Goal: Check status: Check status

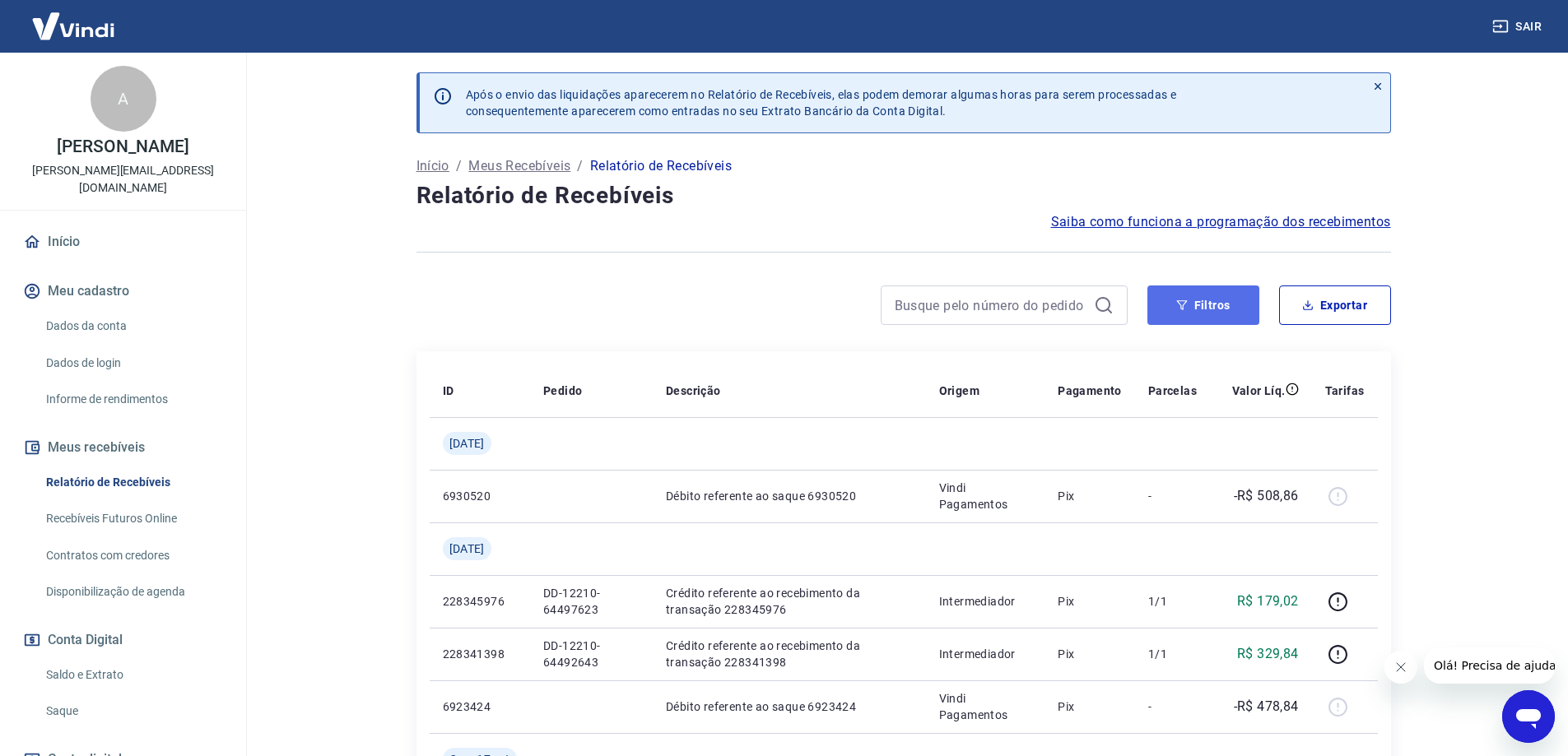
click at [1235, 295] on button "Filtros" at bounding box center [1203, 305] width 112 height 39
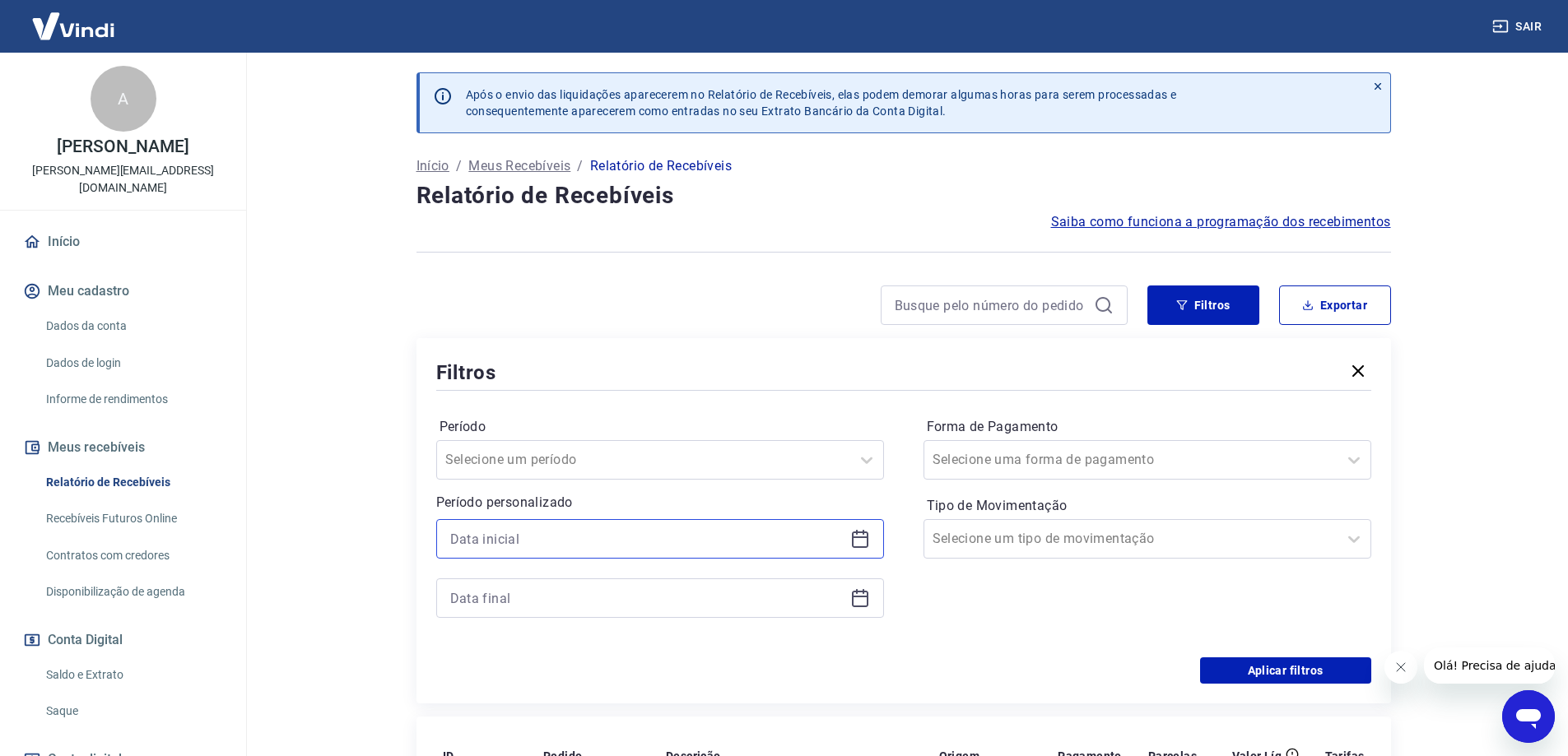
click at [557, 527] on input at bounding box center [647, 539] width 394 height 25
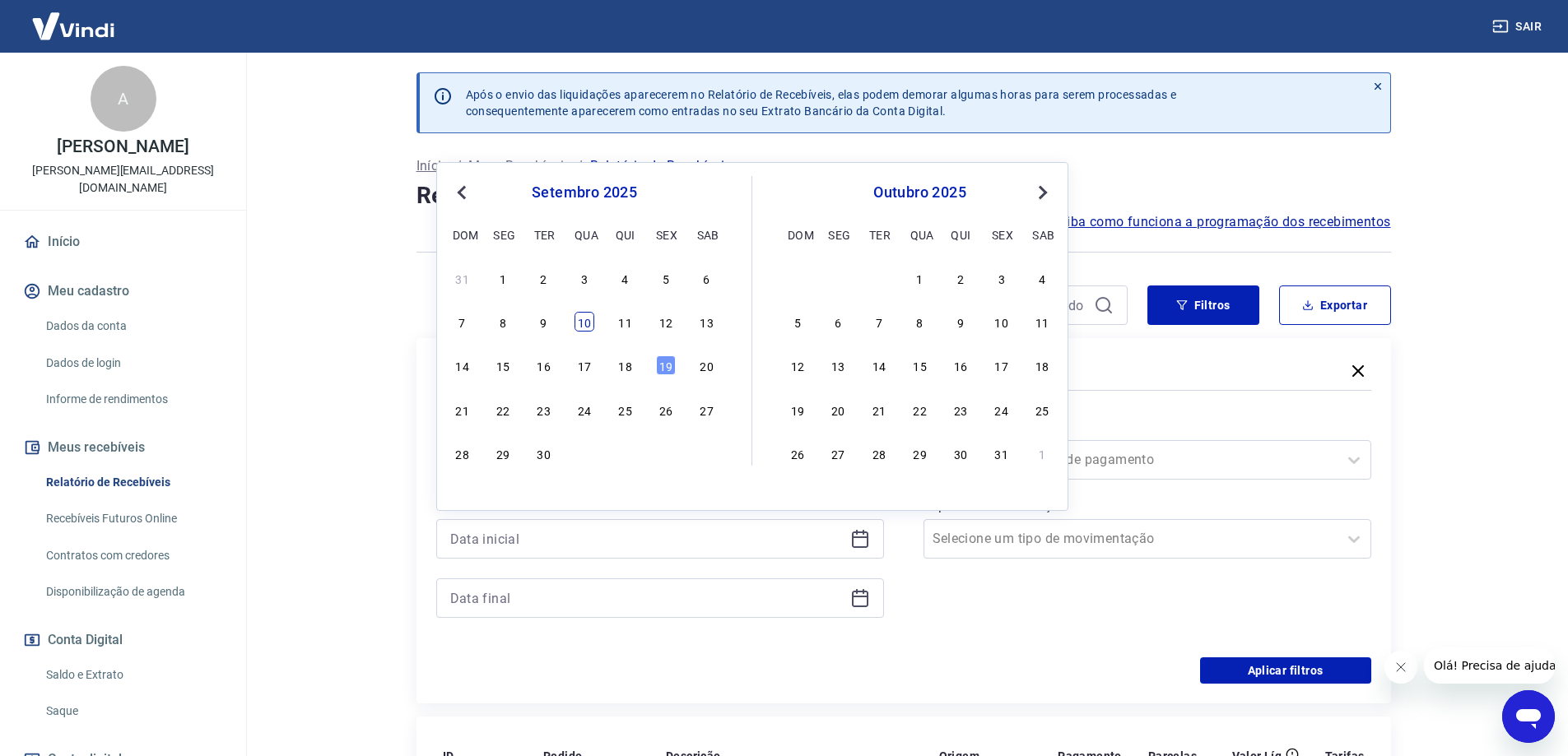
click at [591, 326] on div "10" at bounding box center [584, 321] width 20 height 20
type input "[DATE]"
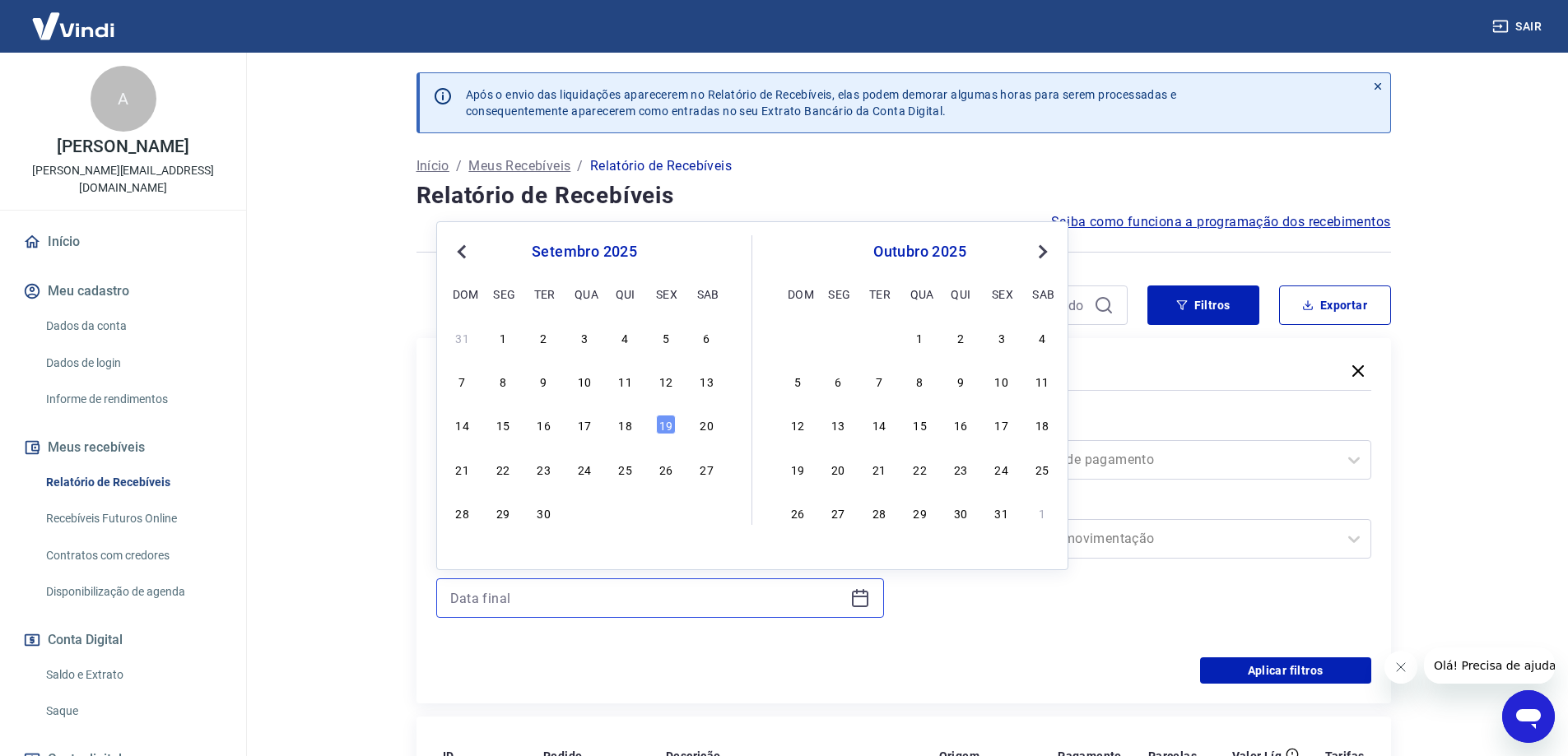
click at [504, 599] on input at bounding box center [647, 597] width 394 height 25
click at [541, 424] on div "16" at bounding box center [544, 424] width 20 height 20
type input "[DATE]"
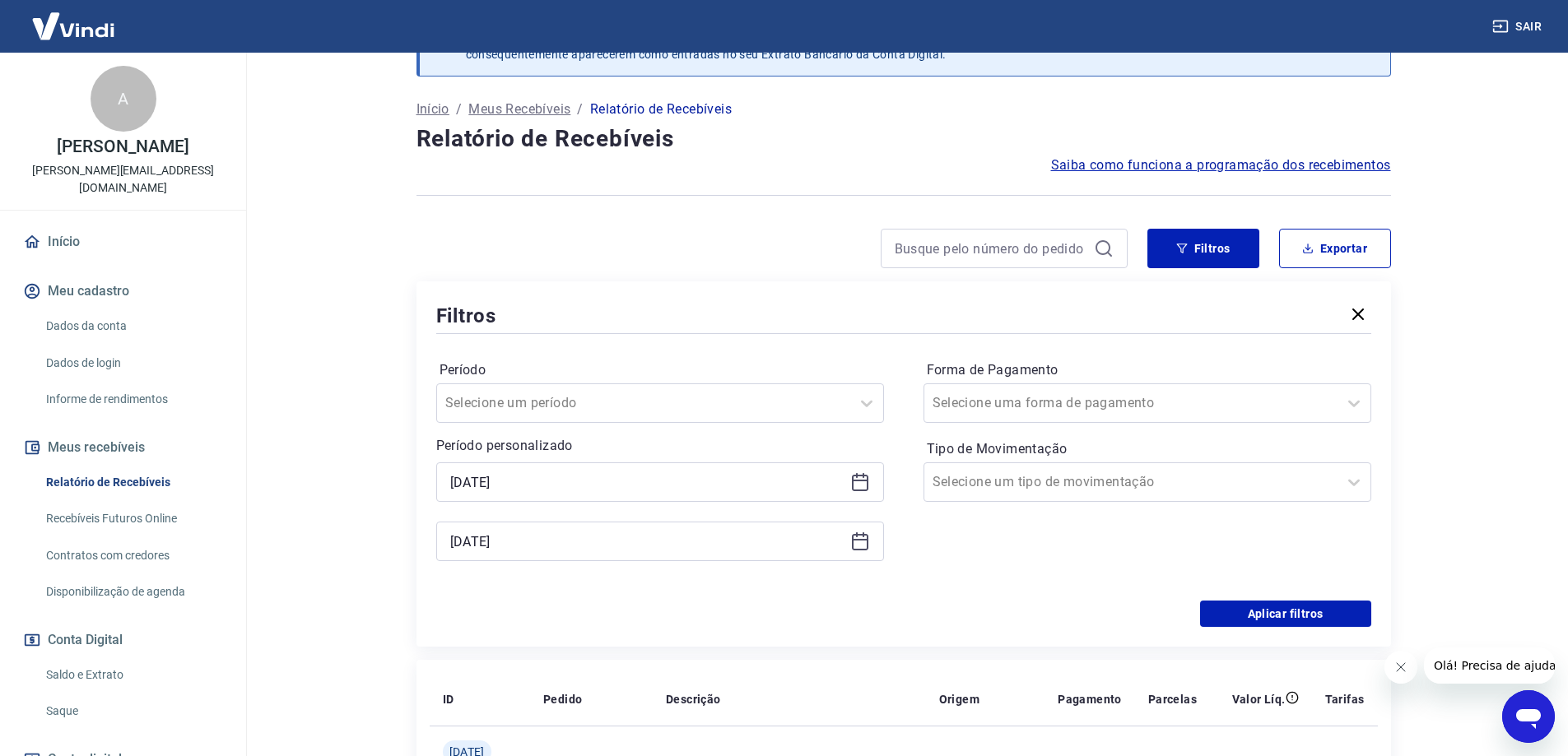
scroll to position [164, 0]
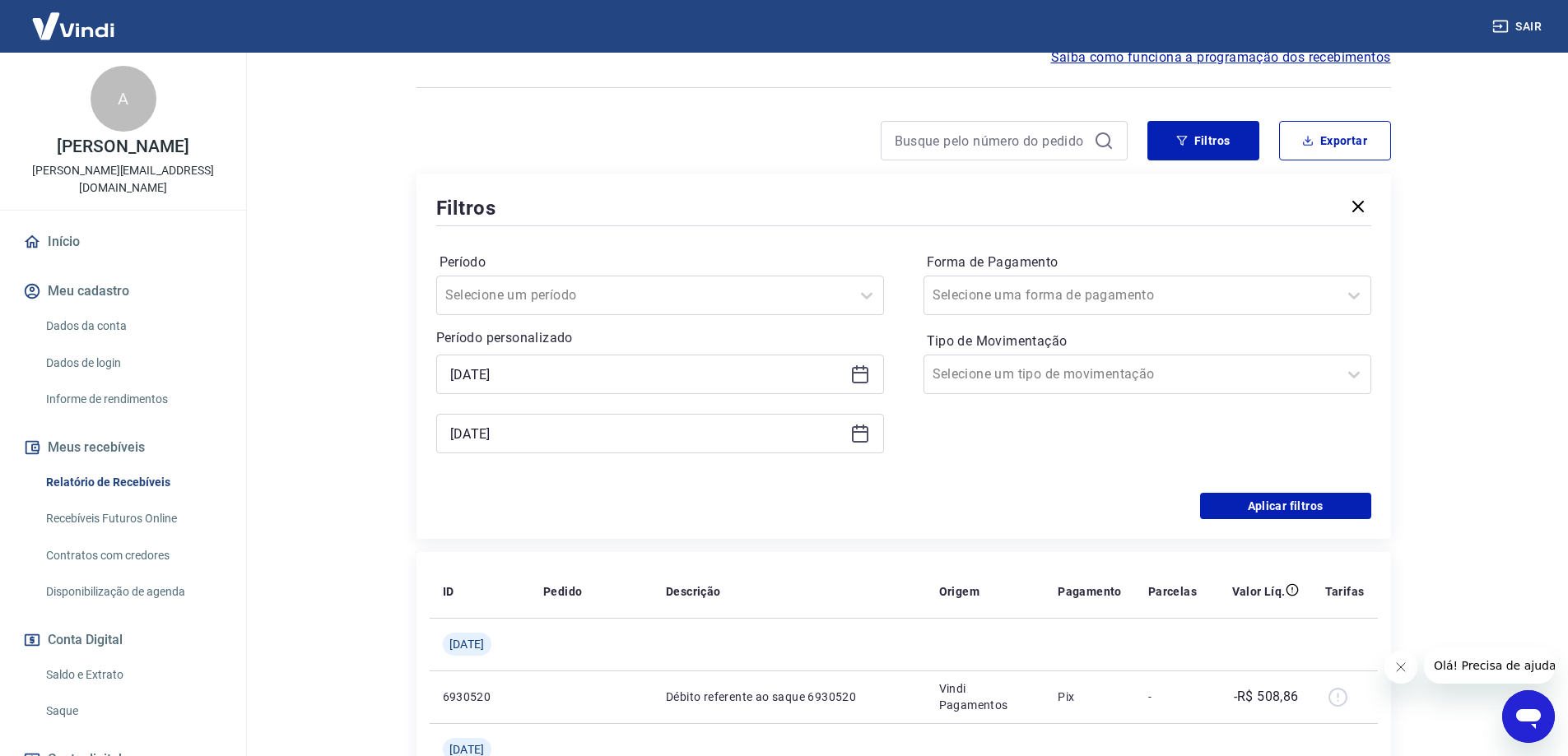
click at [1230, 524] on div "Filtros Período Selecione um período Período personalizado Selected date: [DATE…" at bounding box center [904, 356] width 975 height 366
click at [1224, 509] on button "Aplicar filtros" at bounding box center [1286, 505] width 171 height 26
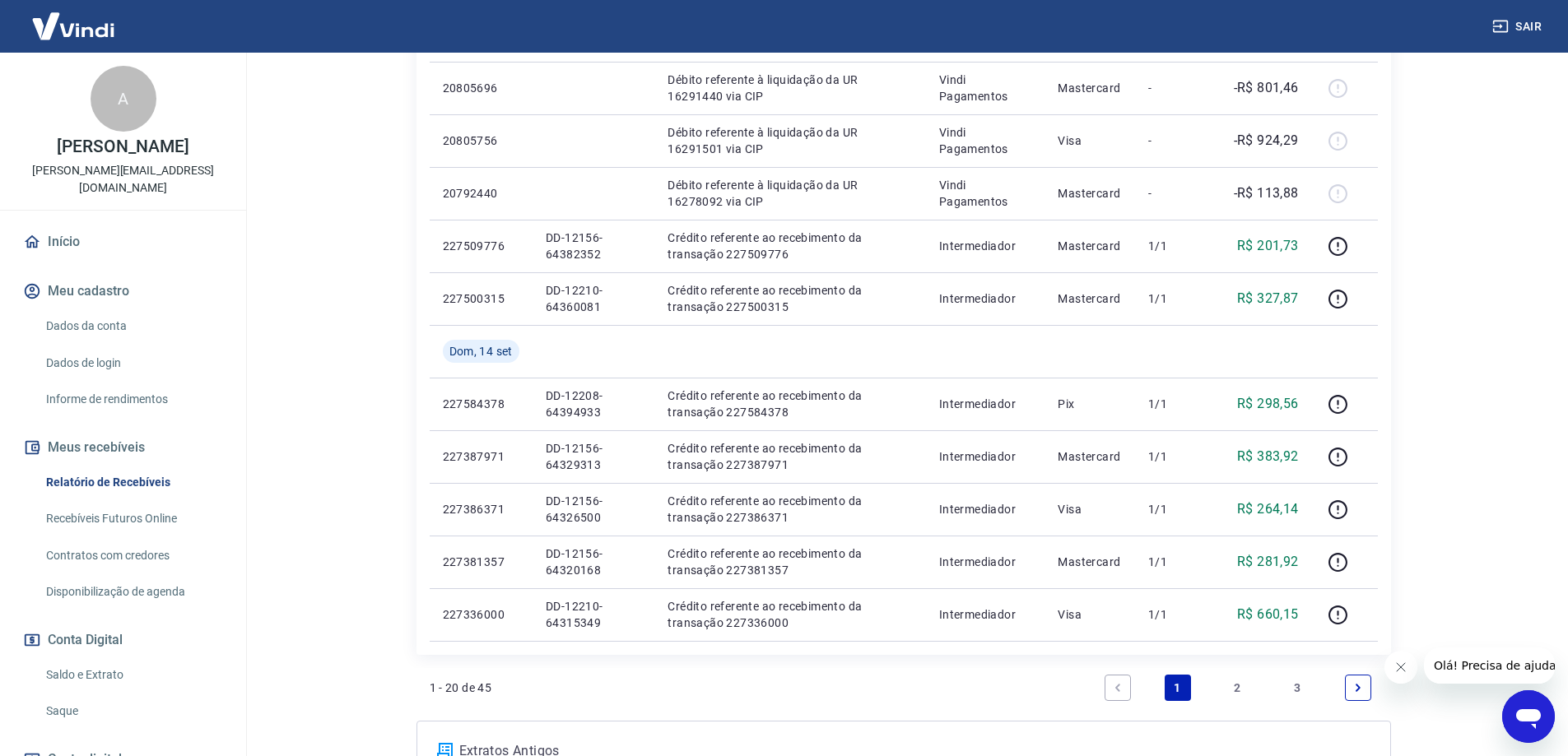
scroll to position [1143, 0]
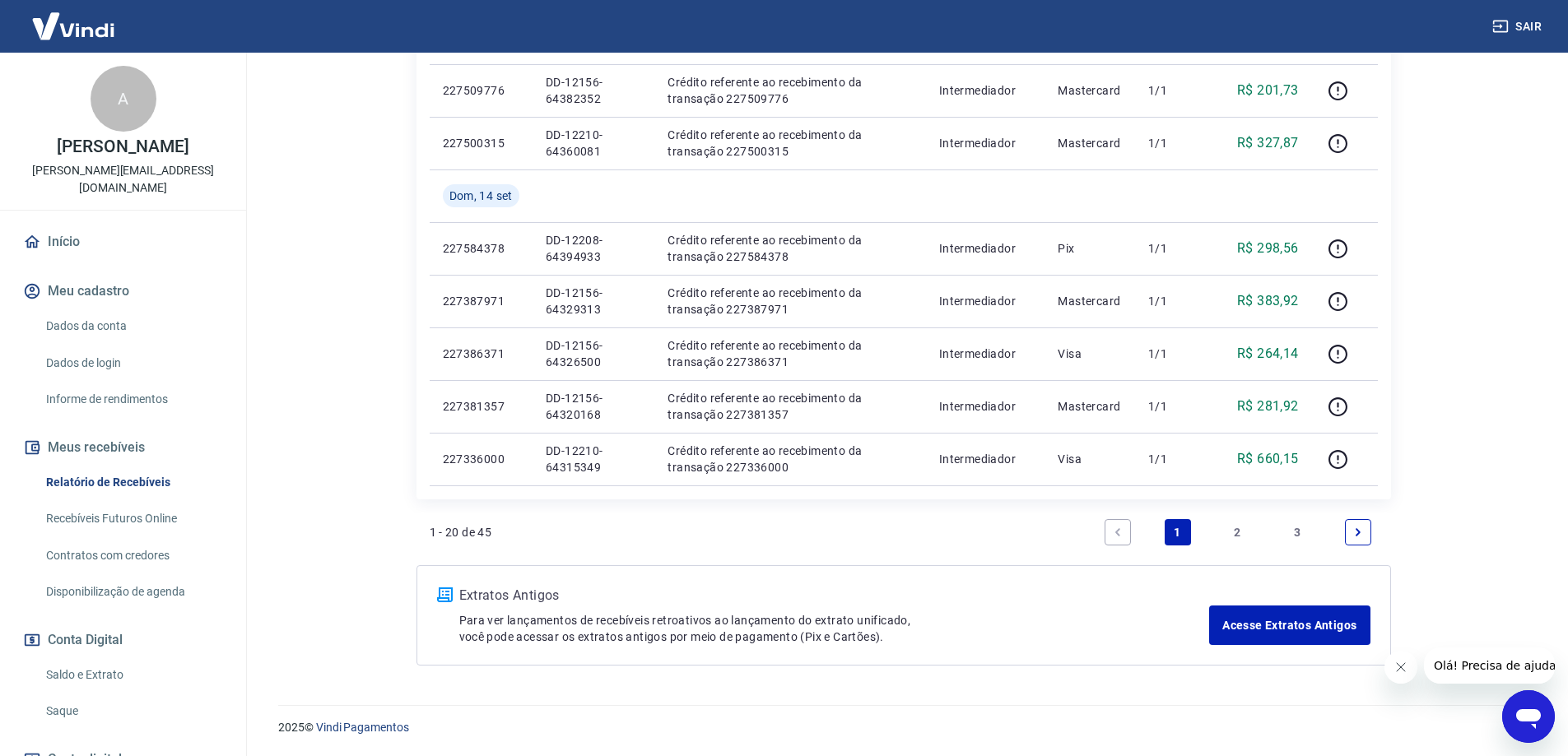
click at [1294, 526] on link "3" at bounding box center [1298, 532] width 26 height 26
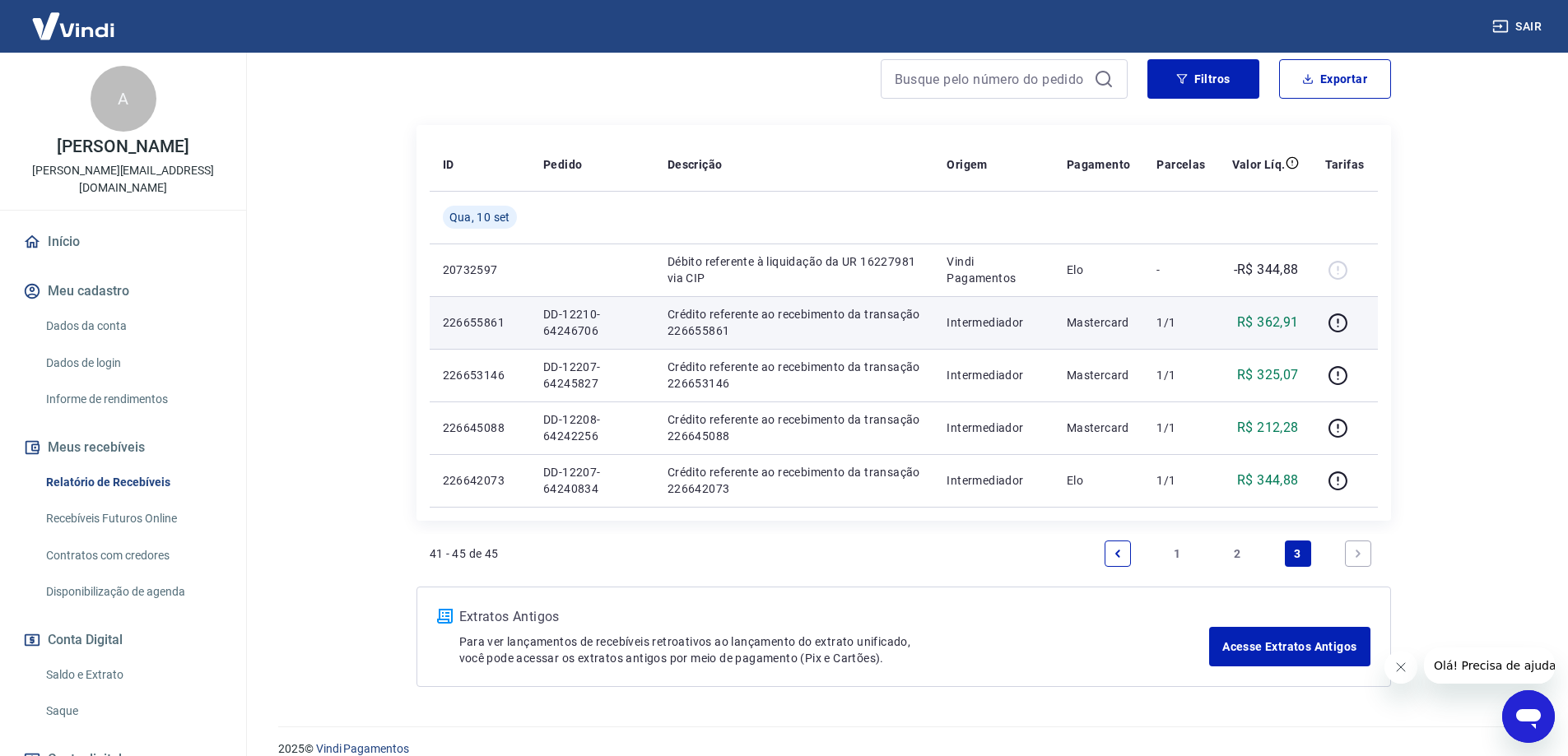
scroll to position [248, 0]
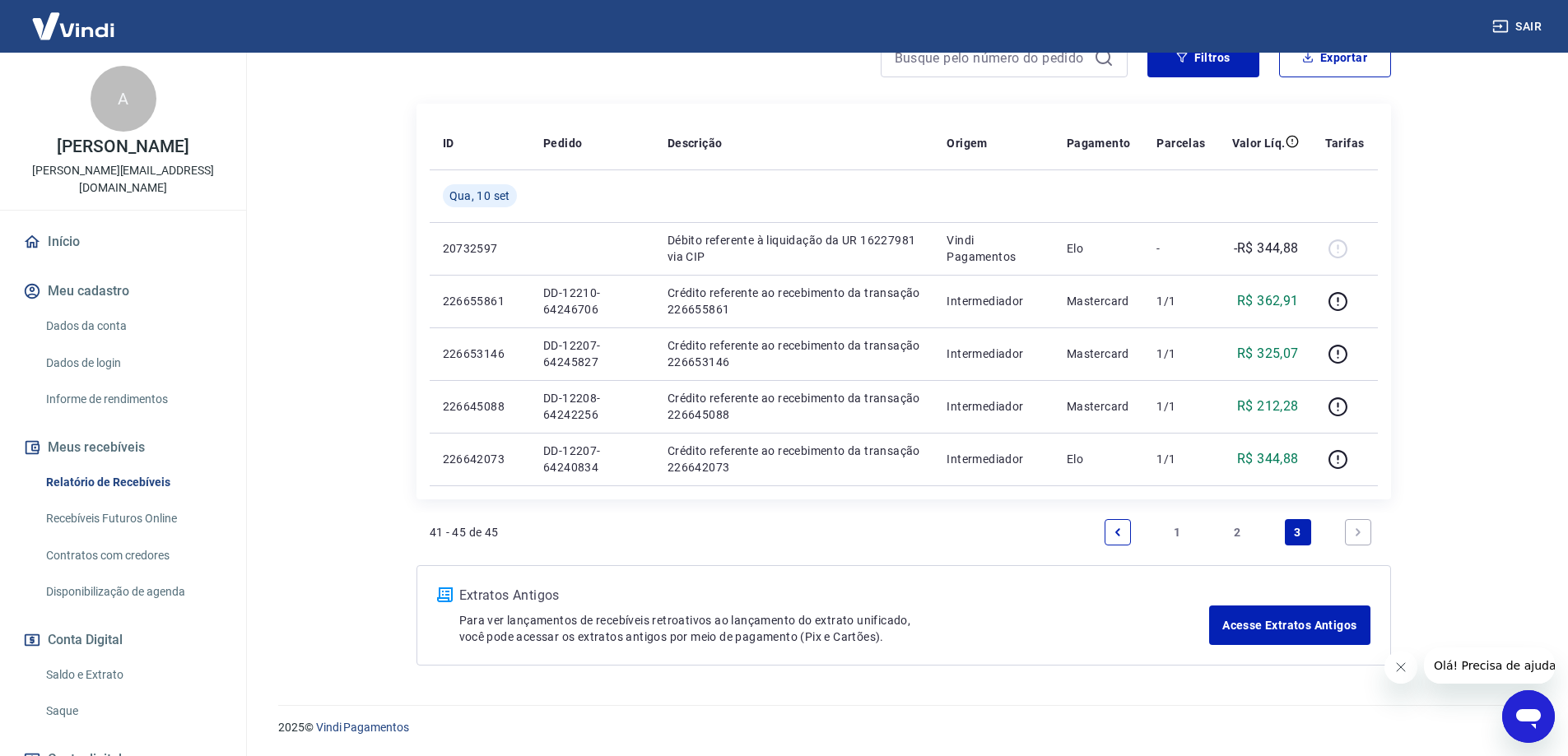
click at [1240, 529] on link "2" at bounding box center [1238, 532] width 26 height 26
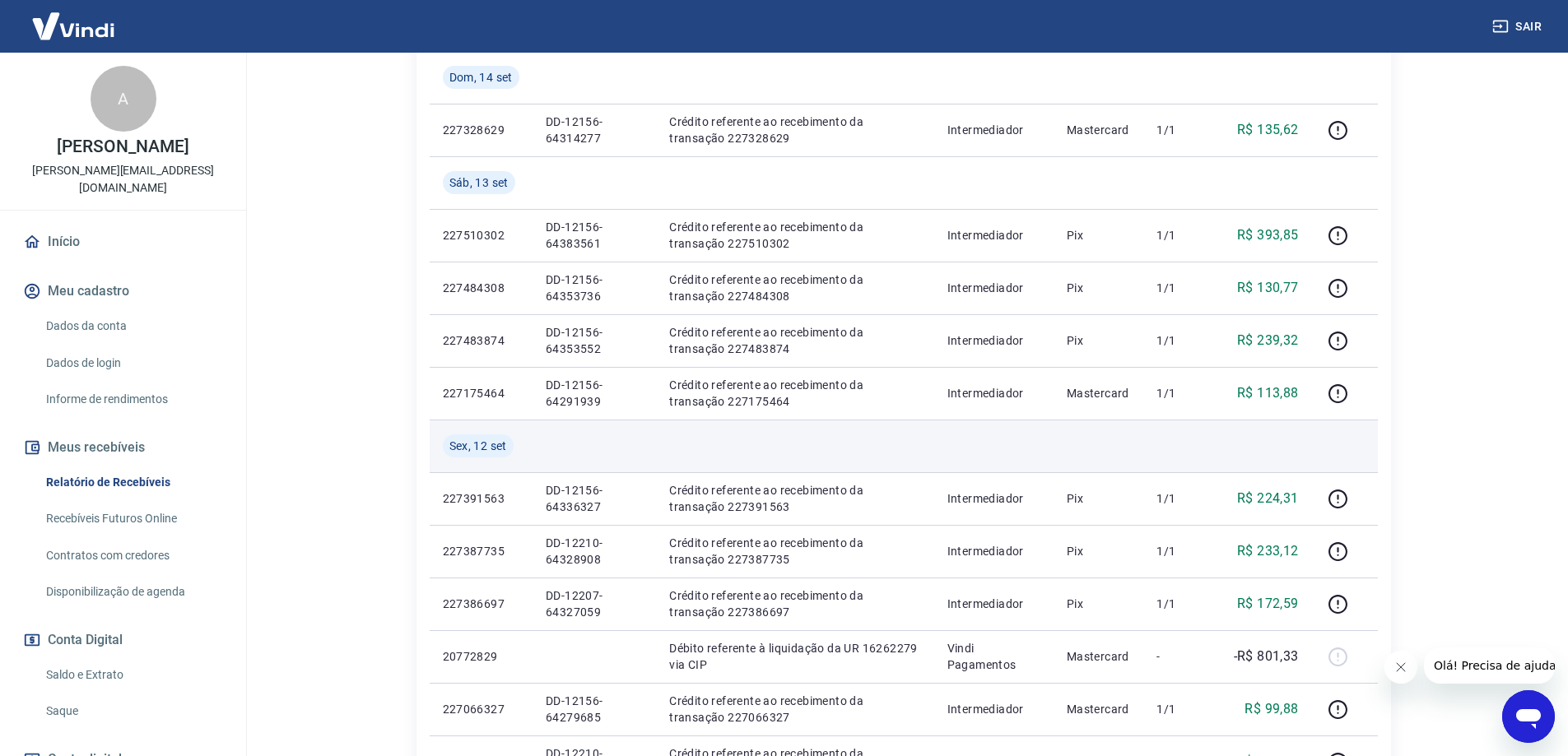
scroll to position [329, 0]
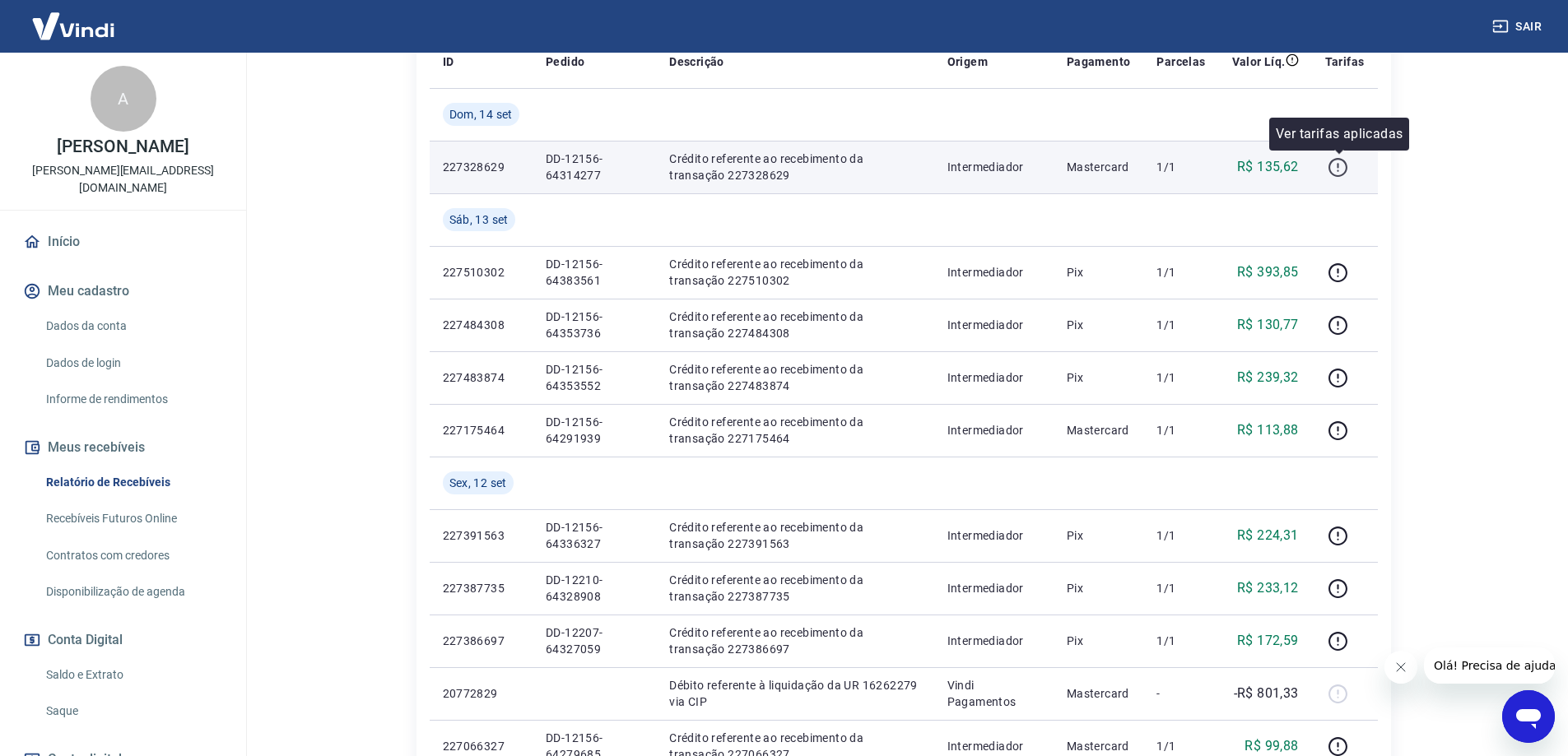
click at [1342, 170] on icon "button" at bounding box center [1338, 167] width 20 height 20
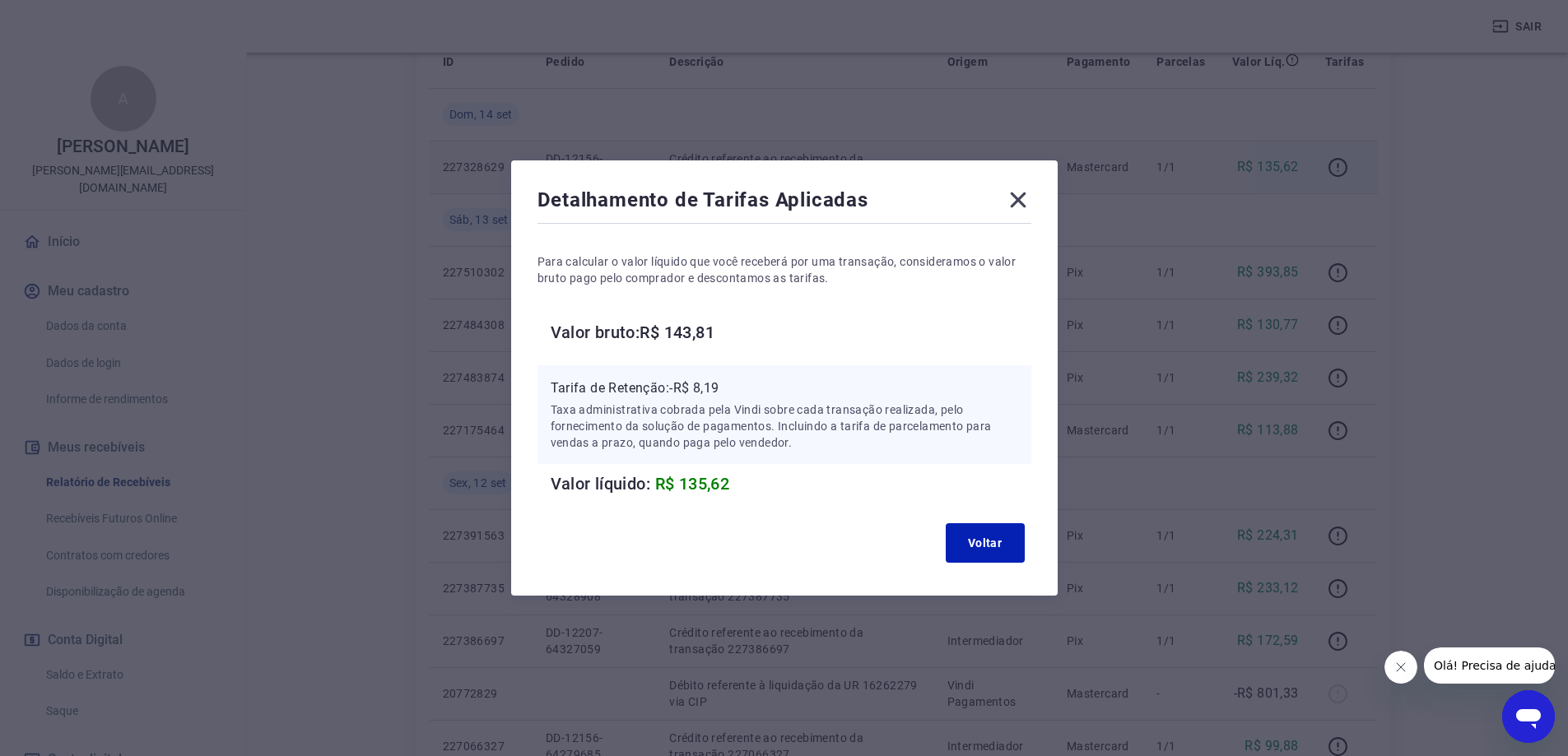
click at [1020, 203] on icon at bounding box center [1018, 200] width 15 height 15
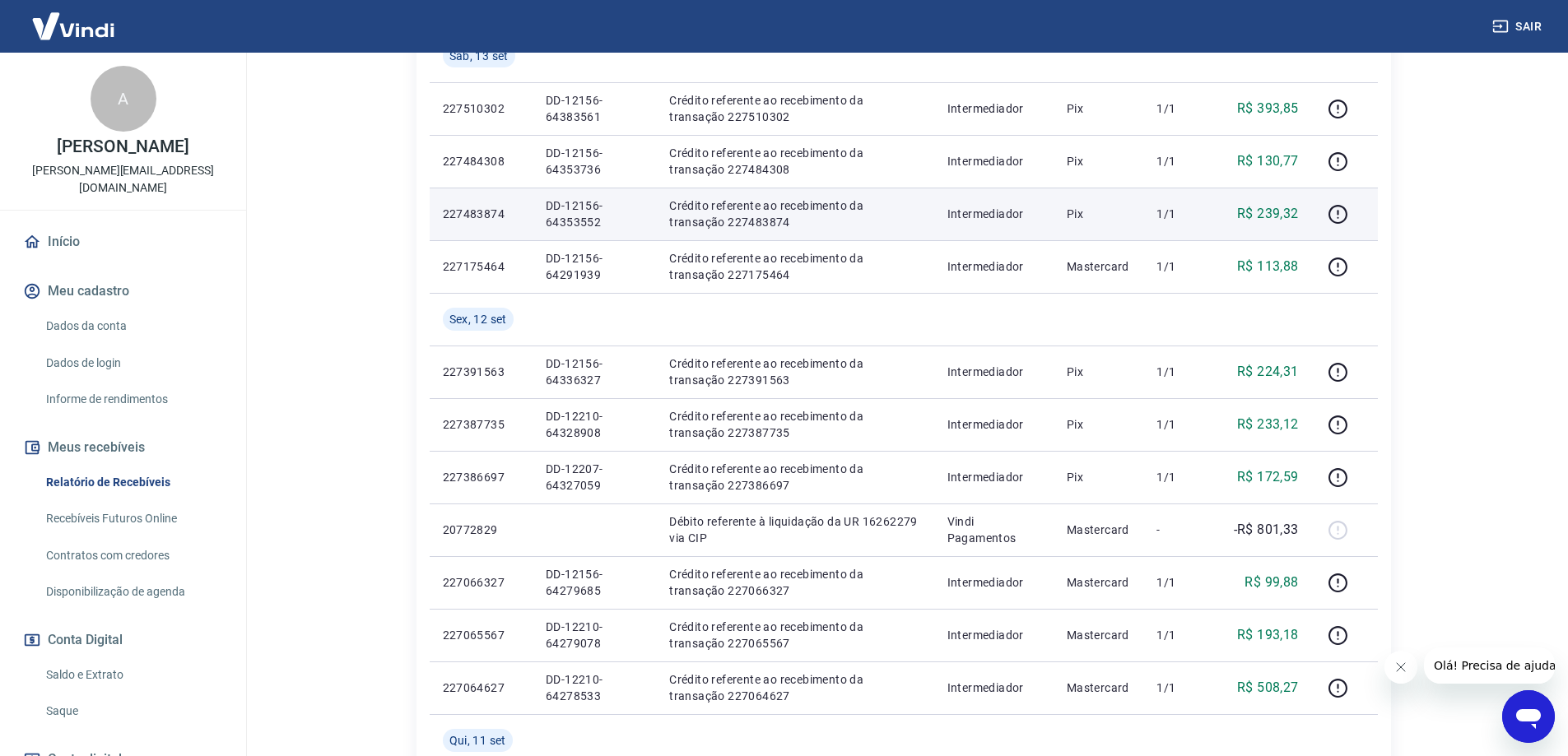
scroll to position [493, 0]
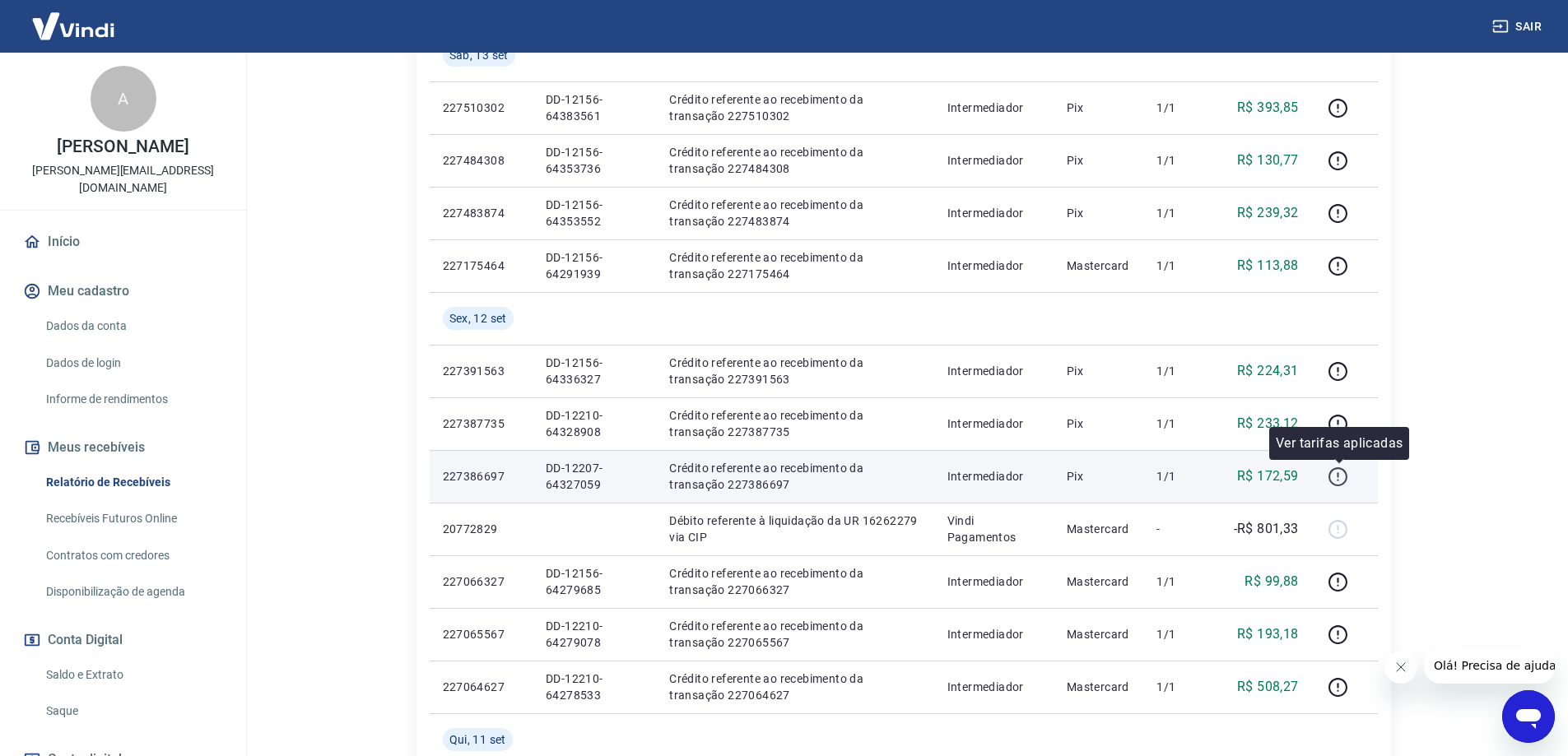
click at [1346, 484] on icon "button" at bounding box center [1338, 476] width 20 height 20
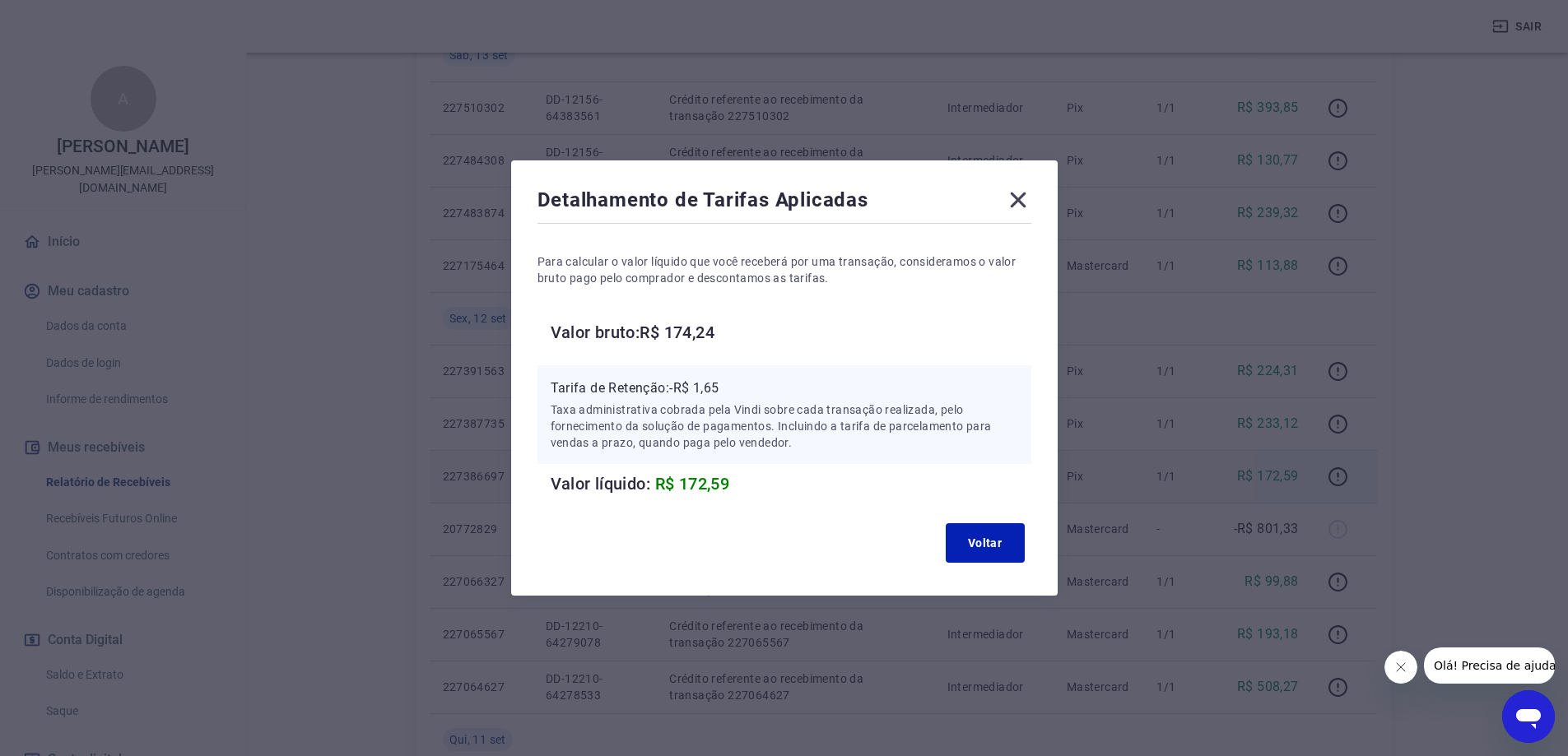
click at [1022, 198] on icon at bounding box center [1018, 200] width 15 height 15
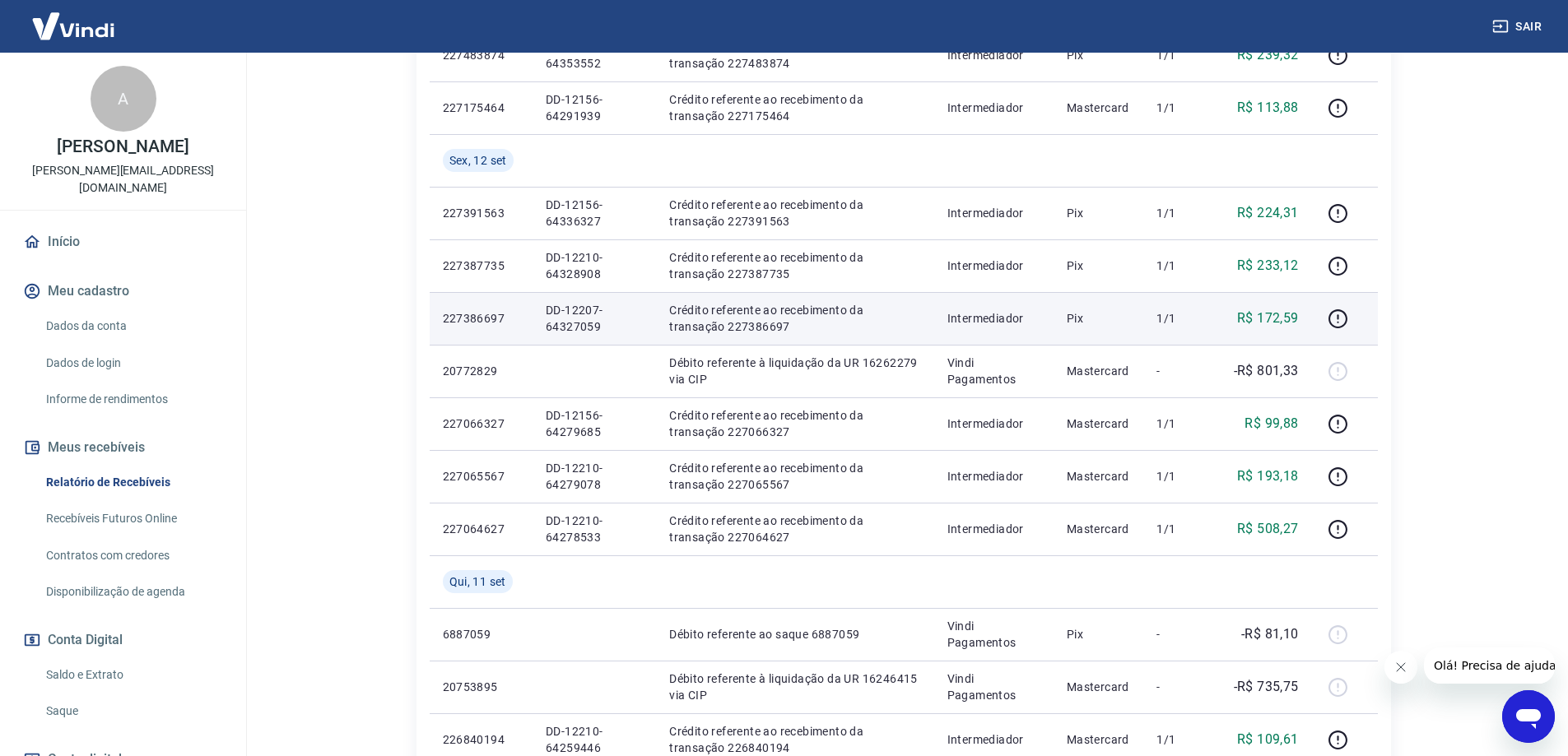
scroll to position [658, 0]
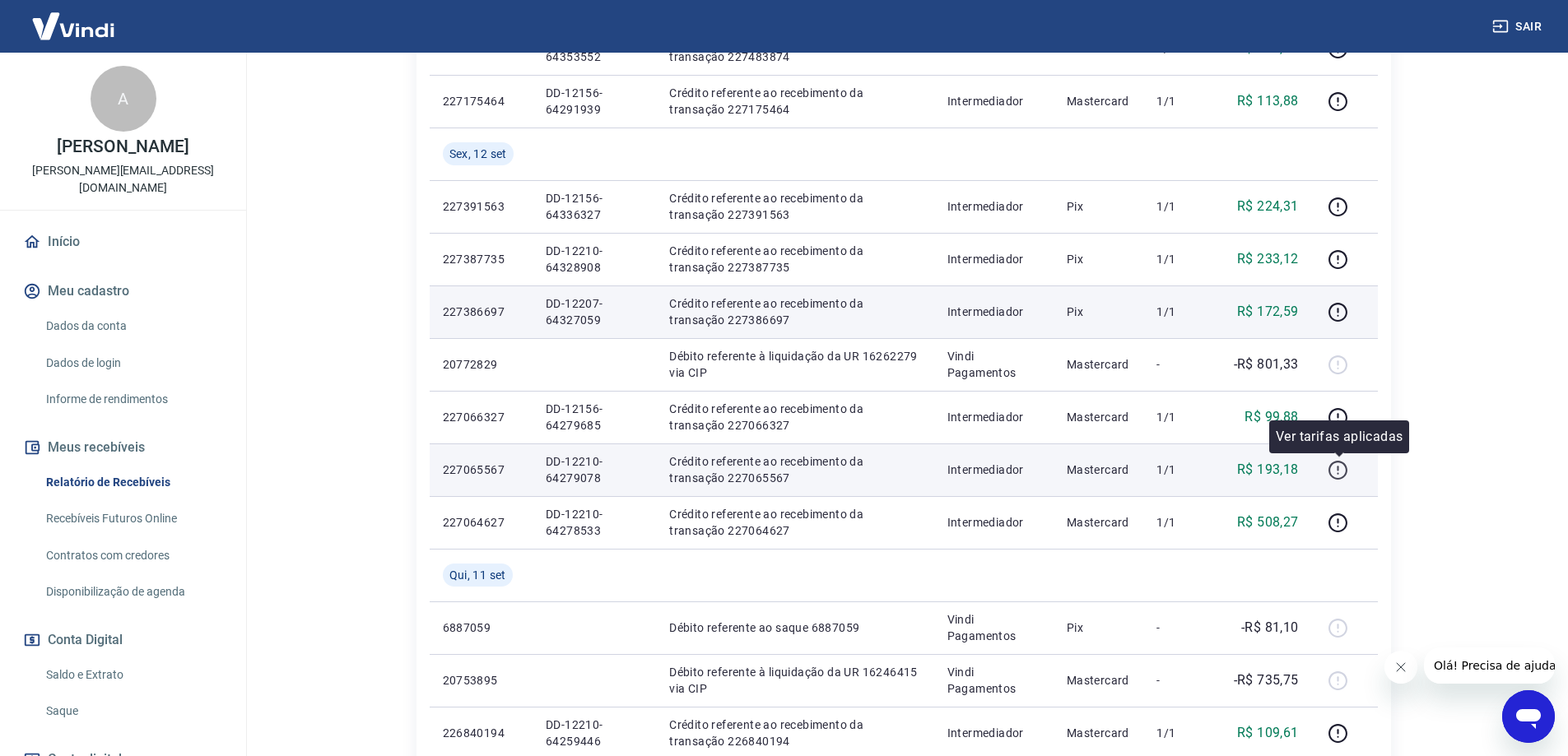
click at [1345, 470] on icon "button" at bounding box center [1338, 470] width 20 height 20
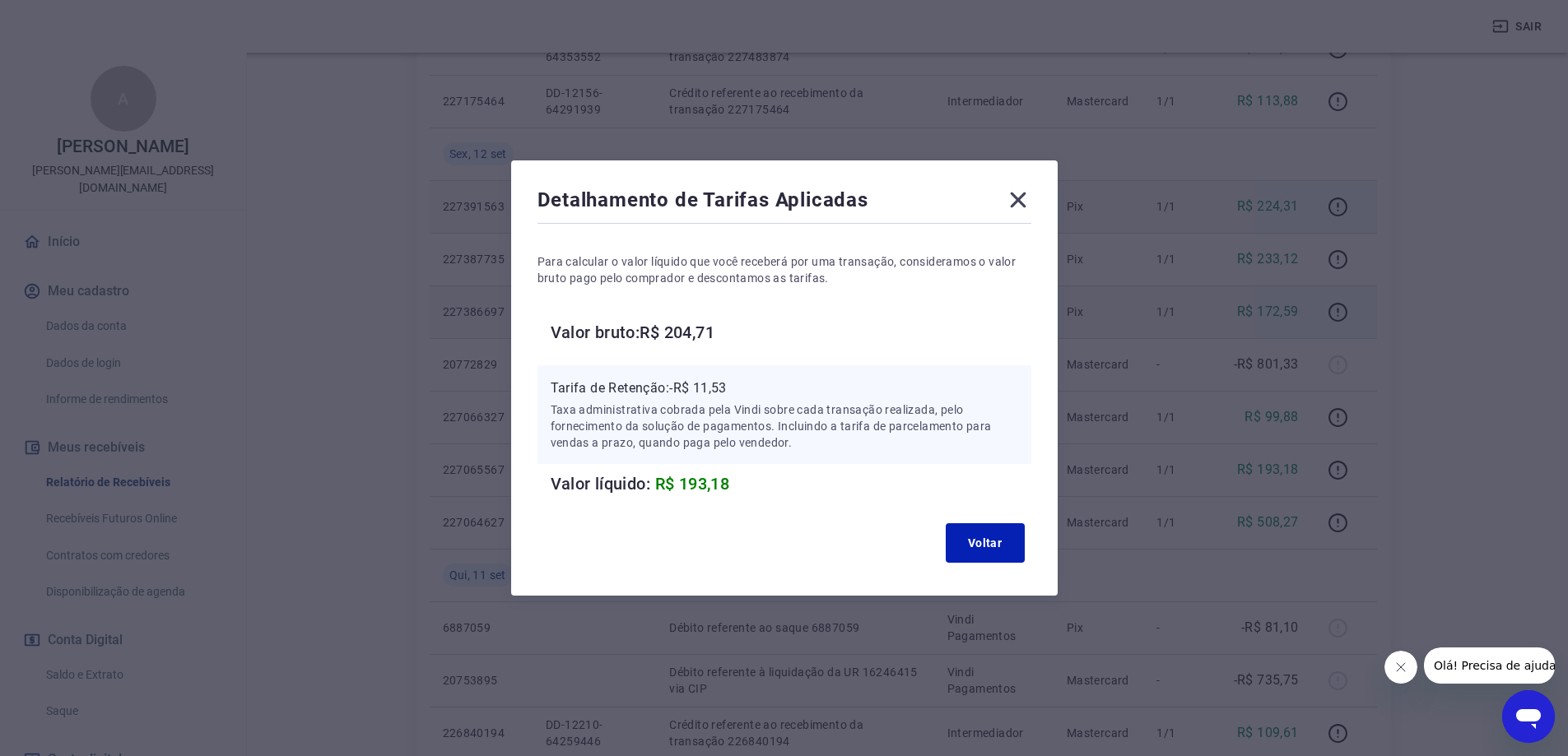
click at [1024, 199] on icon at bounding box center [1018, 200] width 15 height 15
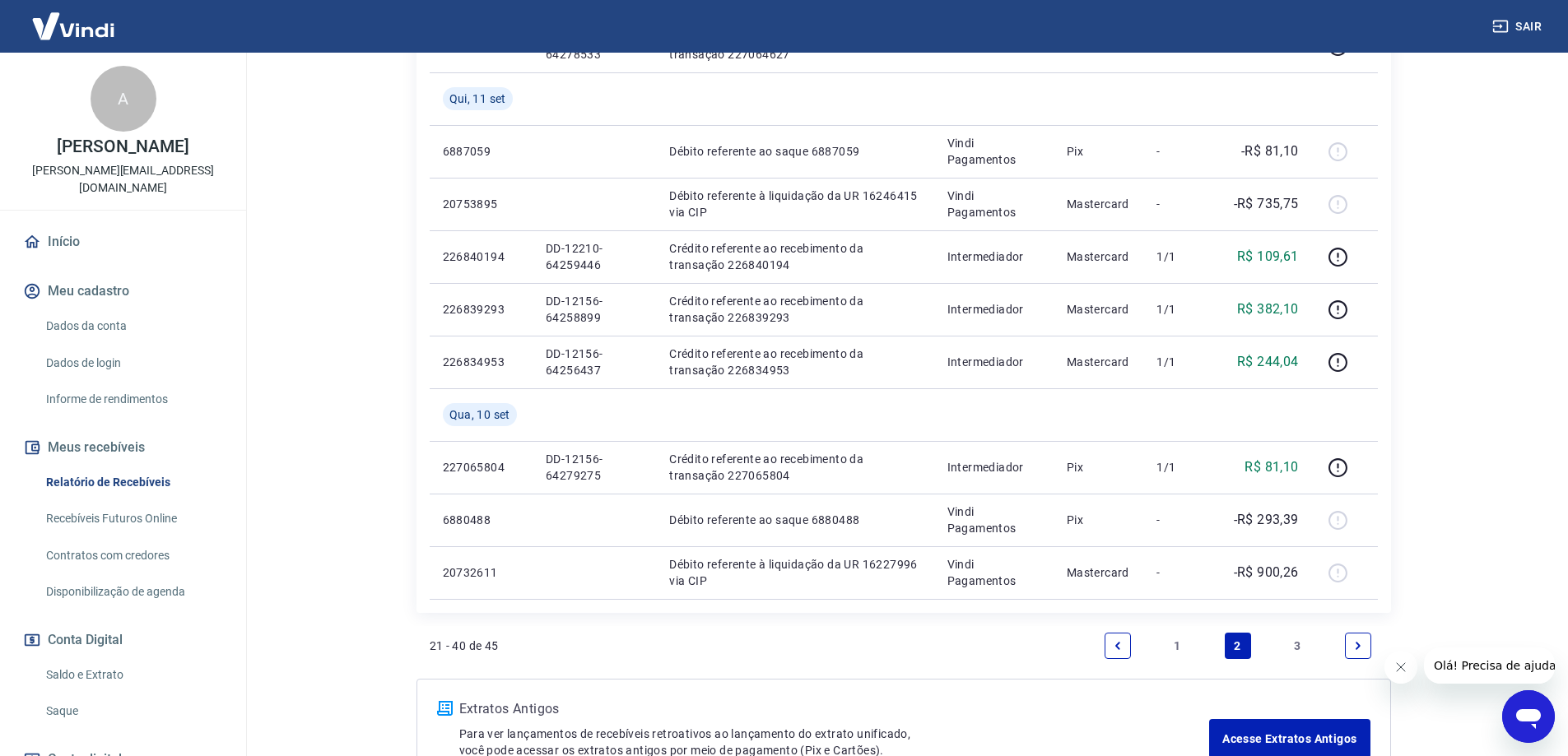
scroll to position [1234, 0]
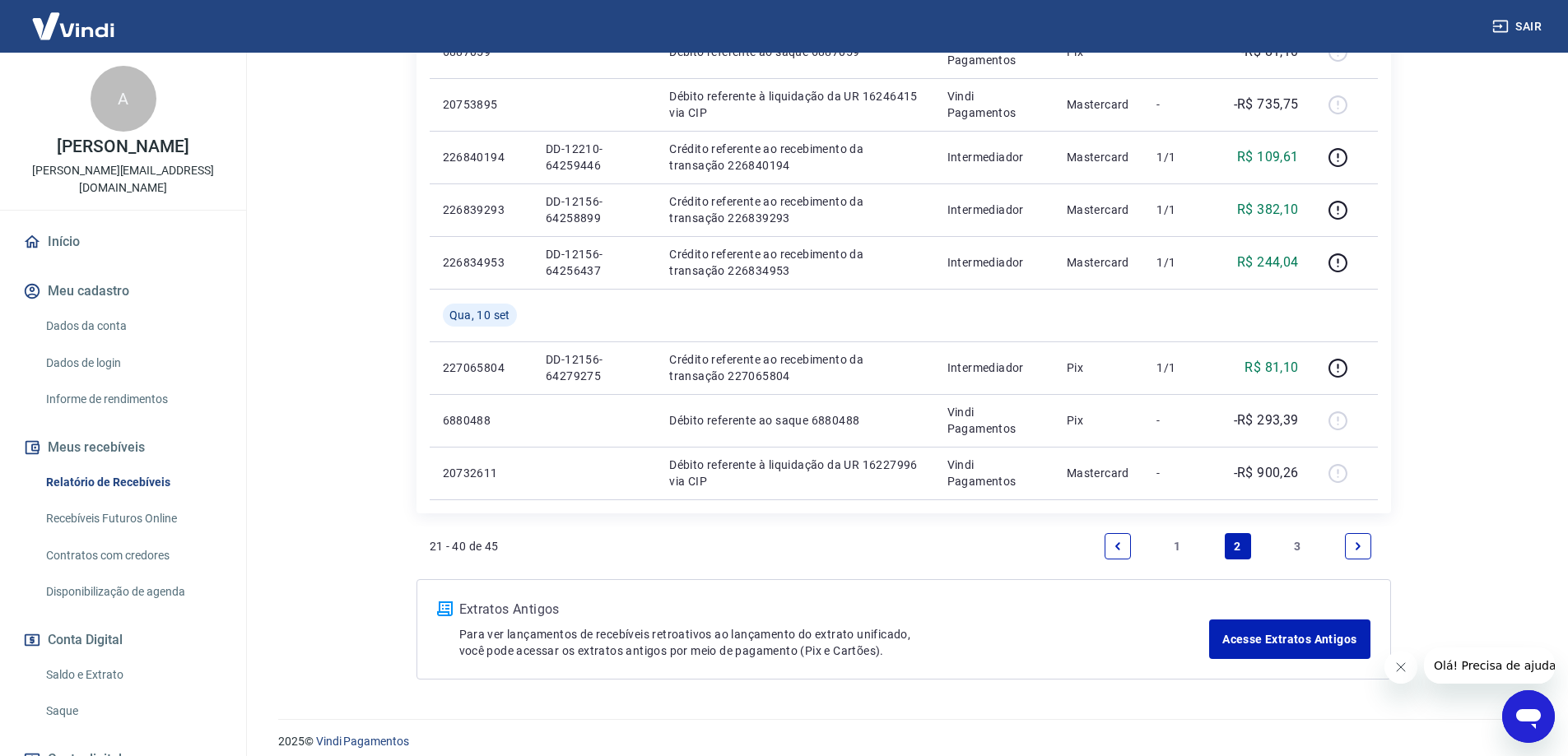
drag, startPoint x: 1179, startPoint y: 547, endPoint x: 1480, endPoint y: 638, distance: 314.5
click at [1179, 546] on link "1" at bounding box center [1177, 546] width 26 height 26
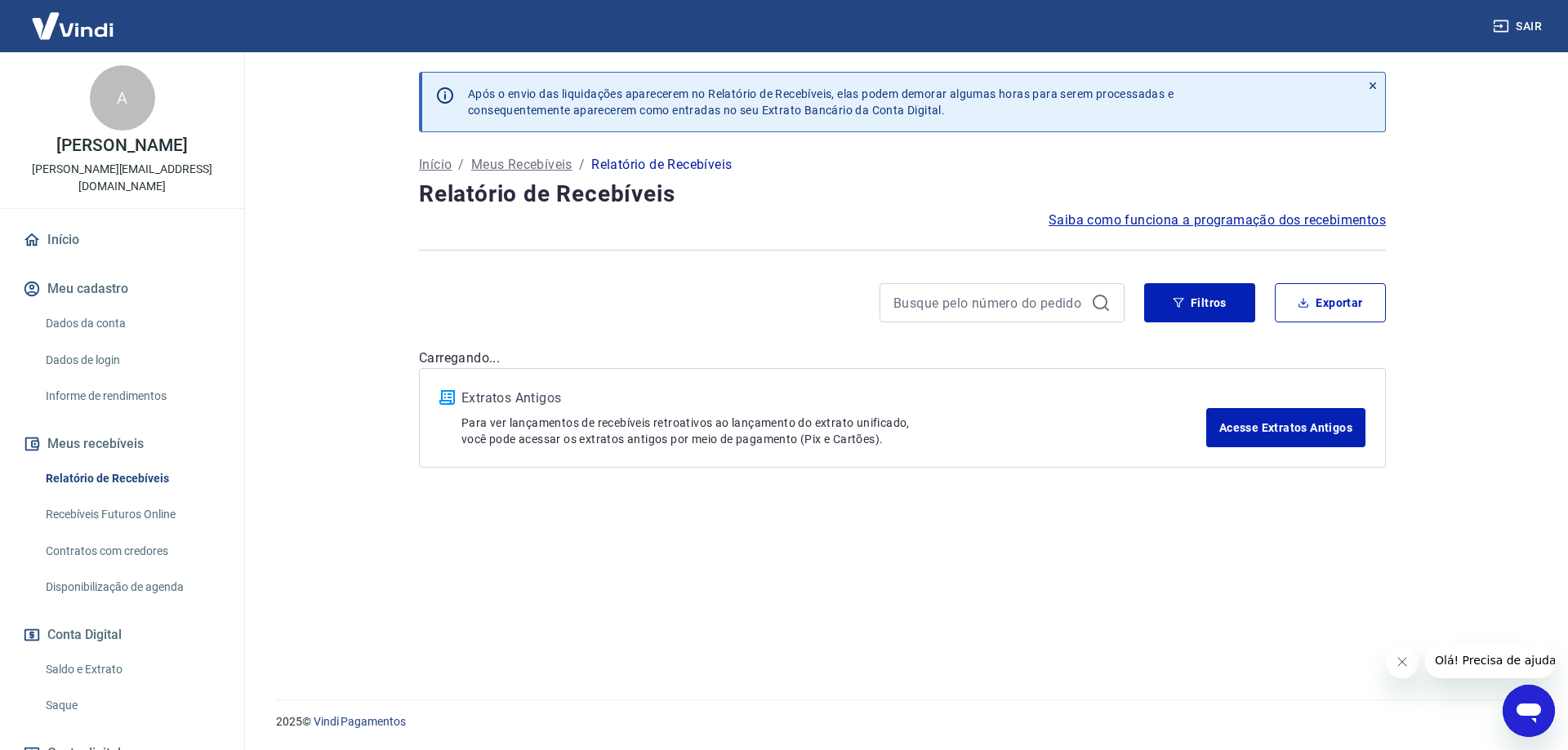
click at [1414, 661] on button "Fechar mensagem da empresa" at bounding box center [1401, 662] width 33 height 33
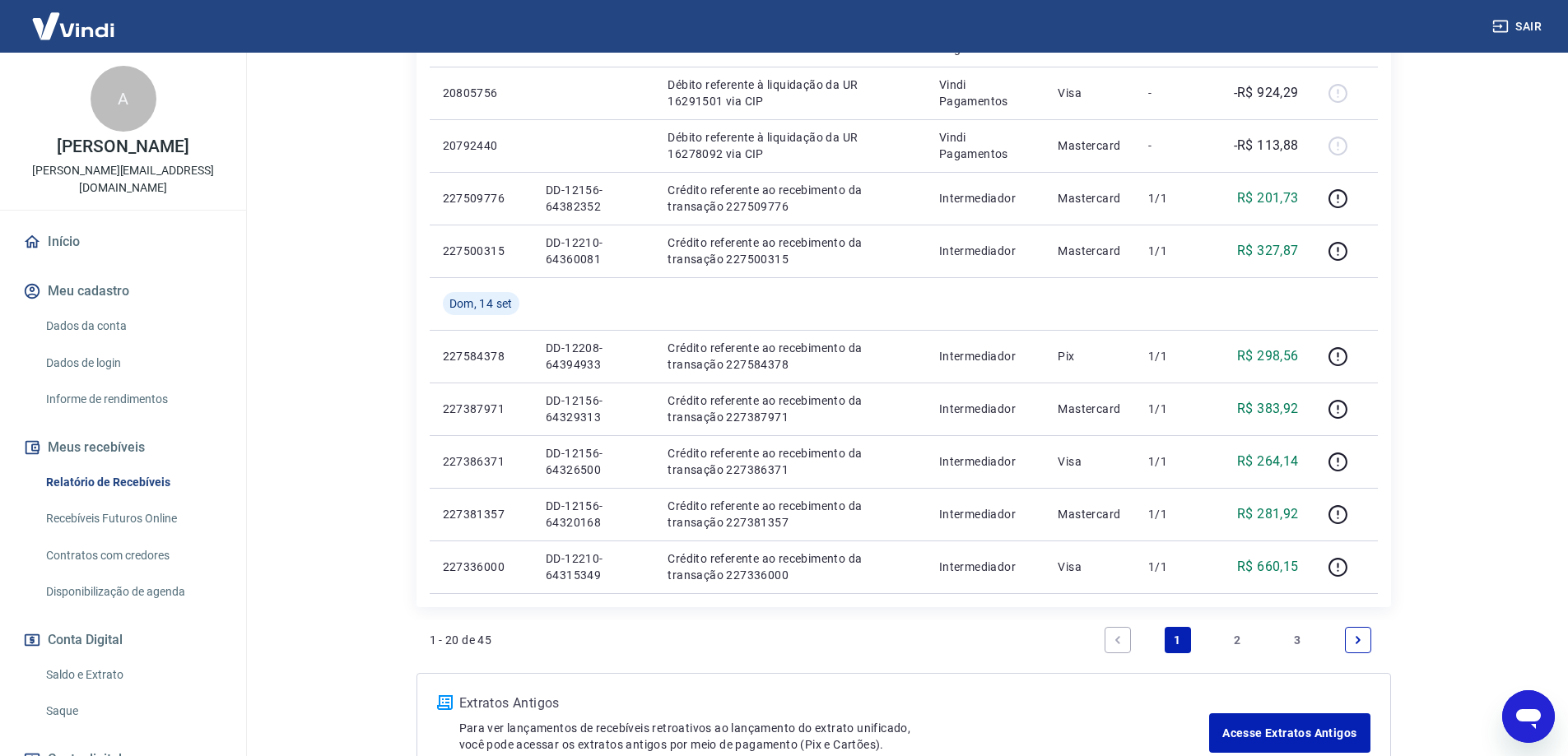
scroll to position [1070, 0]
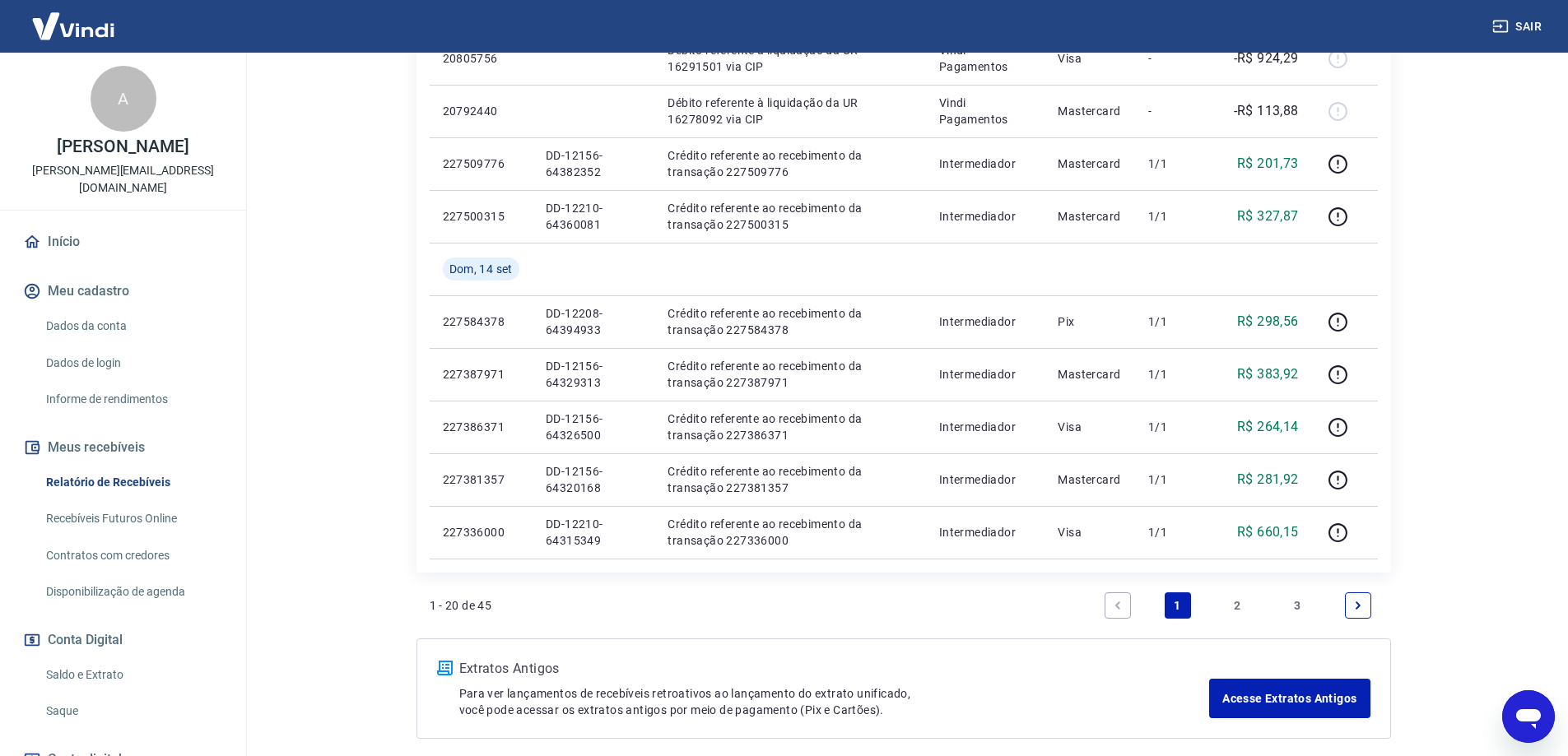
click at [1311, 611] on link "3" at bounding box center [1298, 605] width 26 height 26
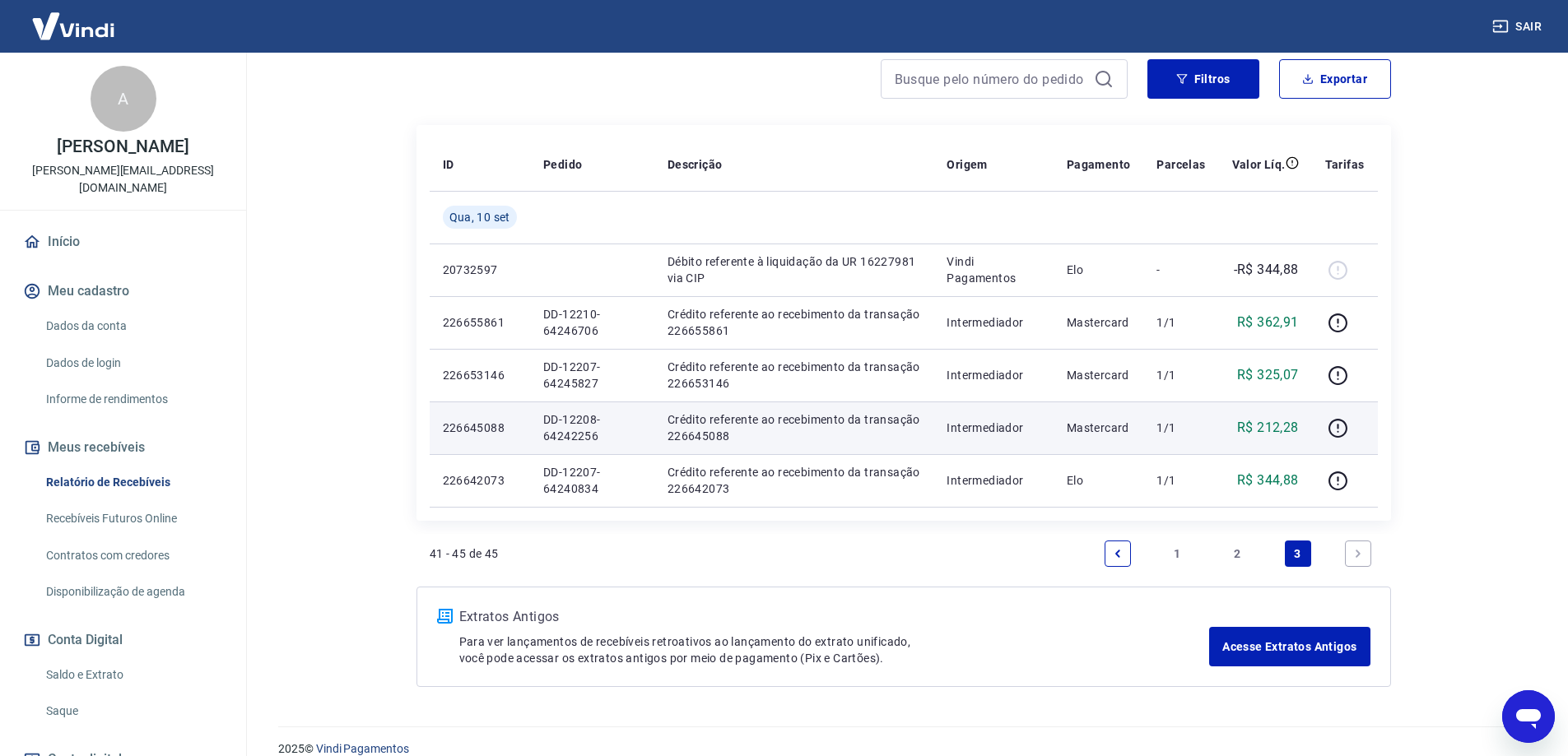
scroll to position [248, 0]
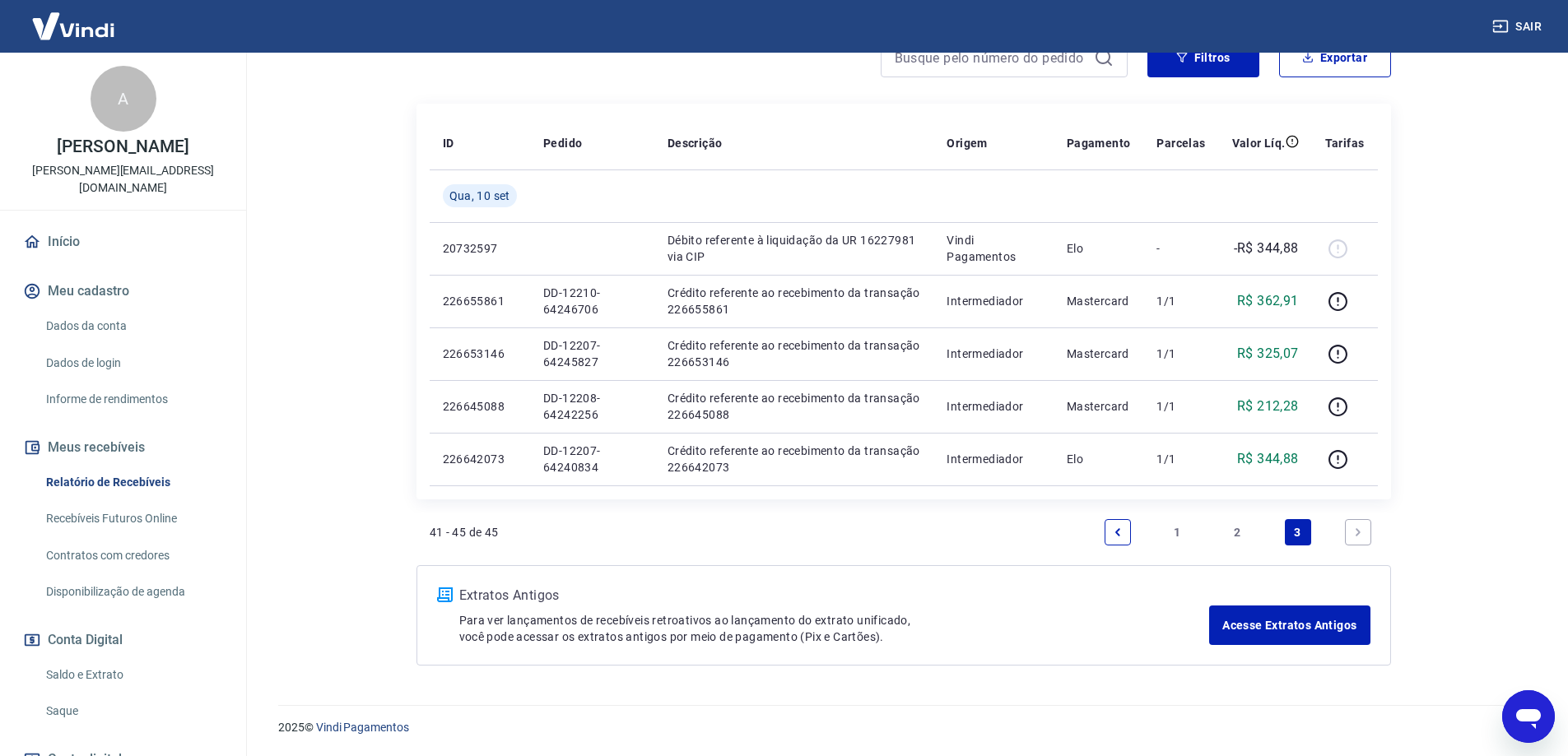
click at [1239, 534] on link "2" at bounding box center [1238, 532] width 26 height 26
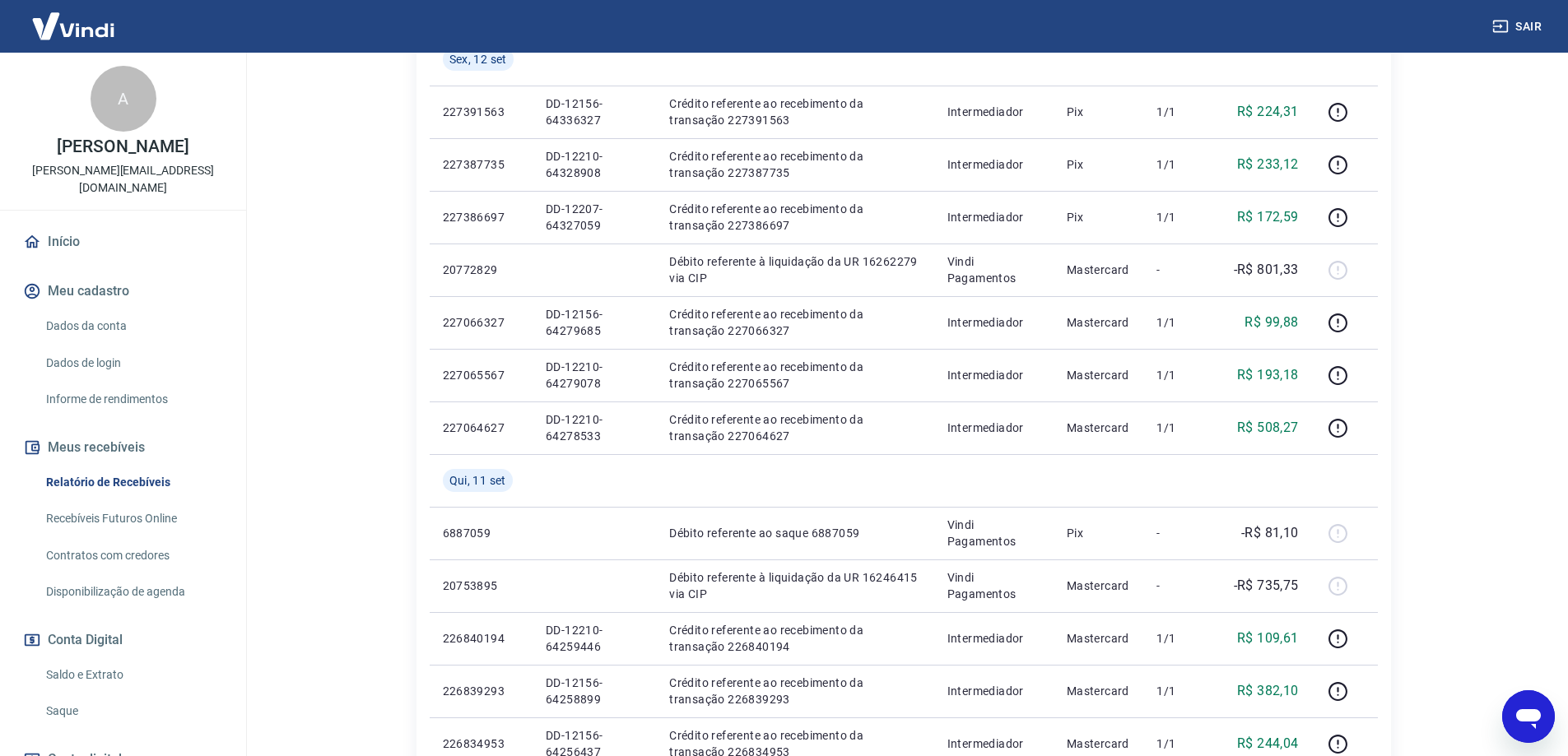
scroll to position [905, 0]
